Goal: Find specific page/section: Find specific page/section

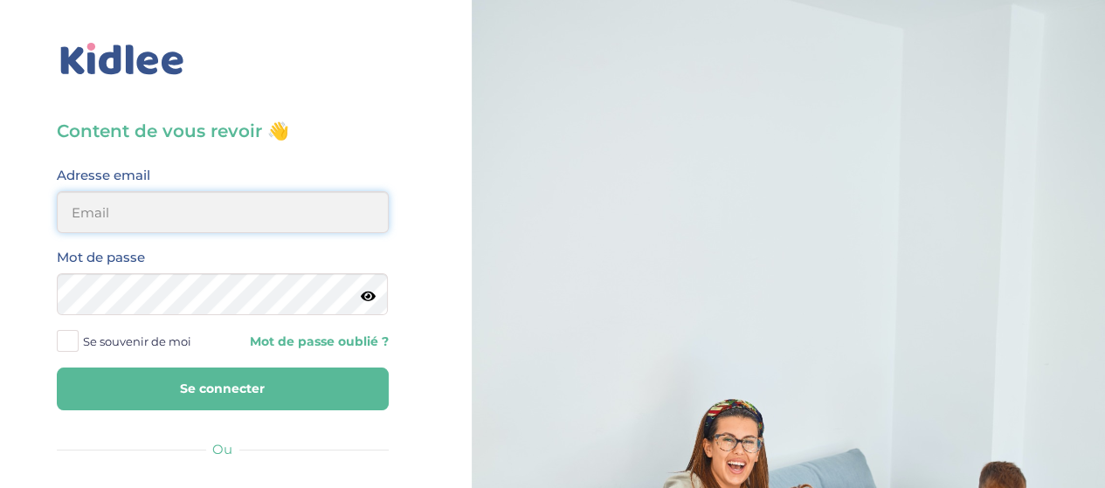
type input "[EMAIL_ADDRESS][DOMAIN_NAME]"
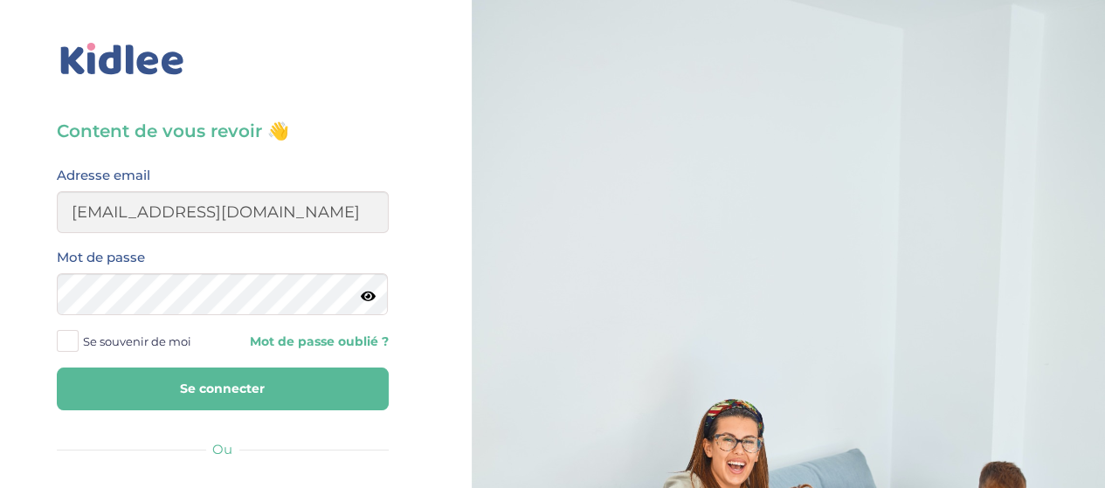
click at [320, 388] on button "Se connecter" at bounding box center [223, 389] width 332 height 43
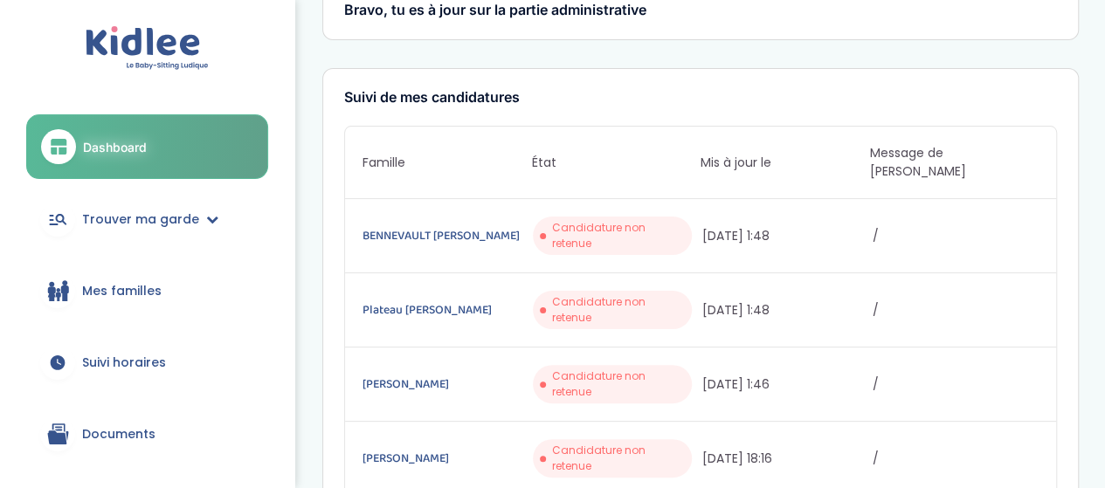
scroll to position [44, 0]
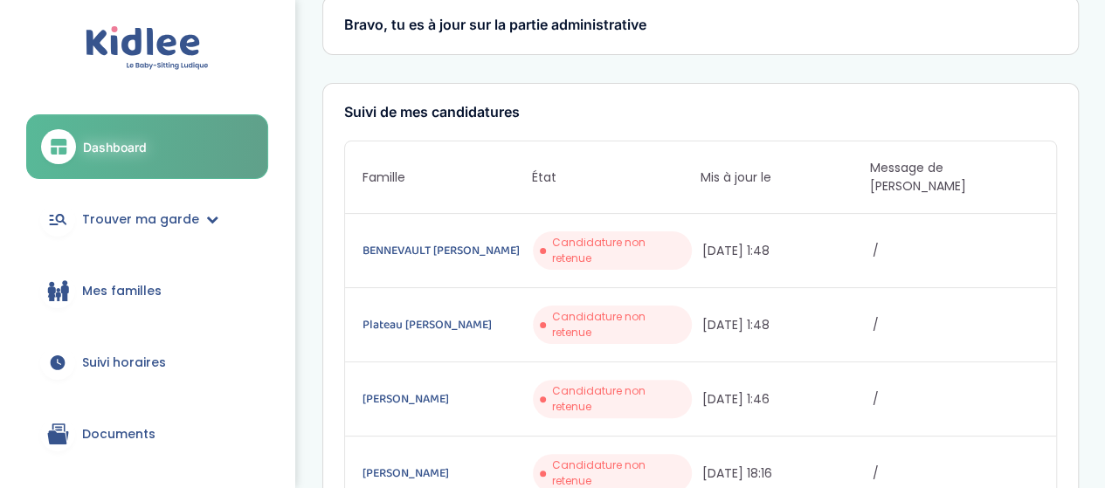
click at [648, 235] on span "Candidature non retenue" at bounding box center [618, 250] width 133 height 31
click at [425, 241] on link "BENNEVAULT Anne-Claire" at bounding box center [445, 250] width 166 height 19
click at [185, 205] on link "Trouver ma garde" at bounding box center [147, 219] width 242 height 63
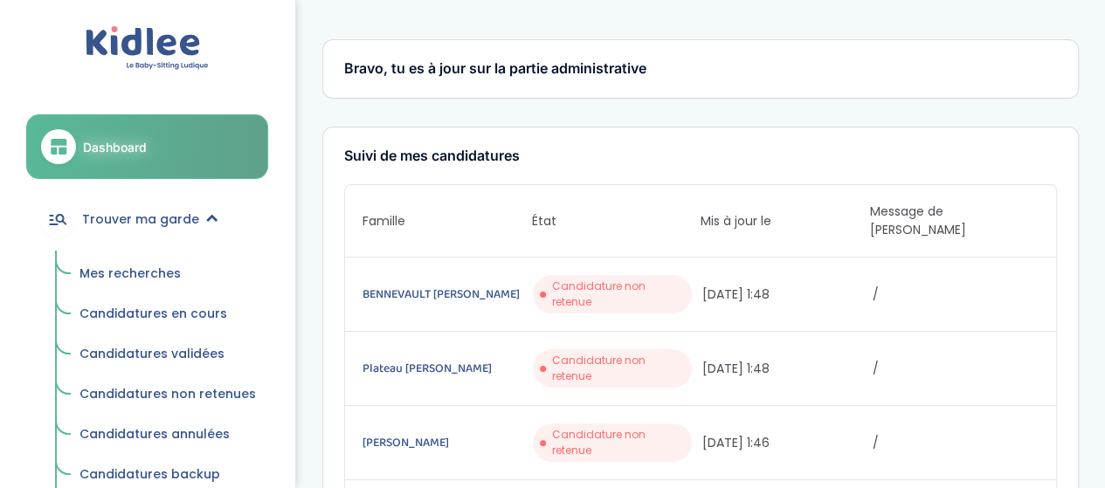
click at [158, 272] on span "Mes recherches" at bounding box center [129, 273] width 101 height 17
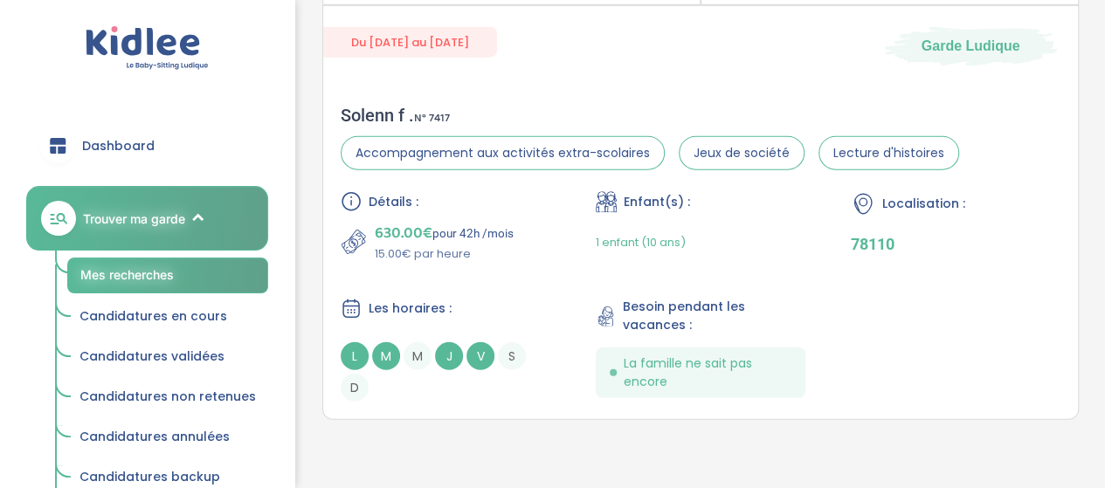
scroll to position [2169, 0]
